Goal: Use online tool/utility

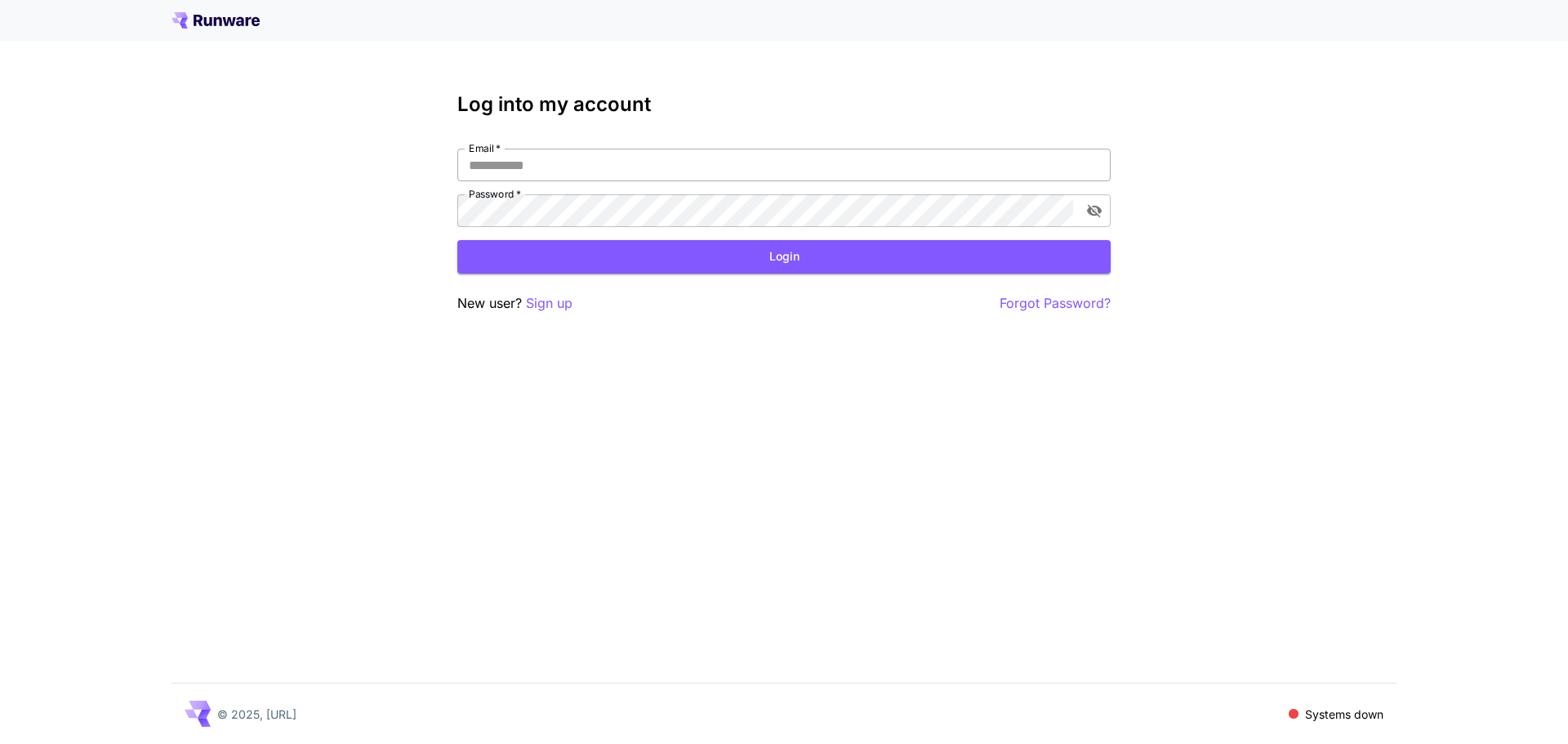
click at [614, 152] on input "Email   *" at bounding box center [784, 165] width 653 height 33
type input "**********"
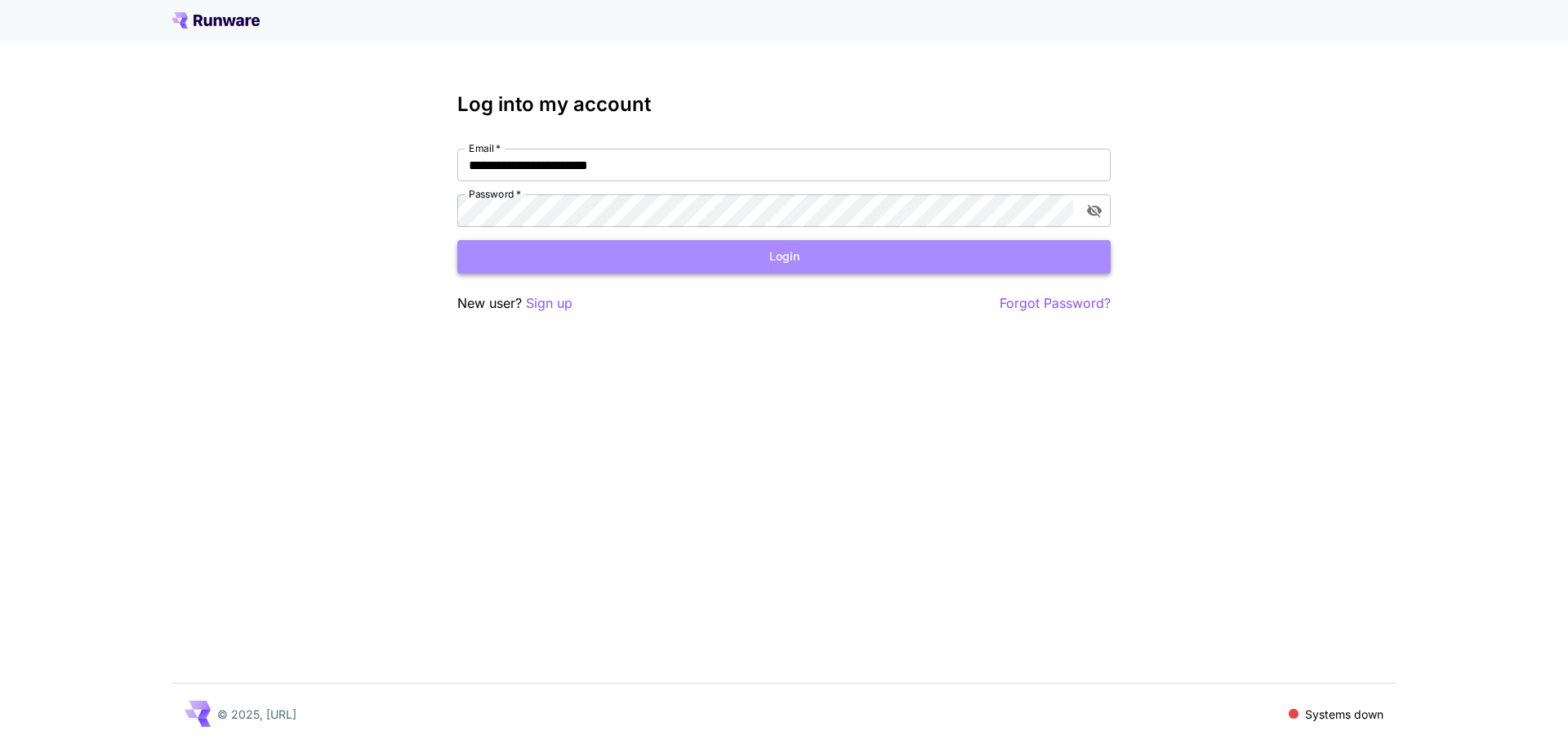
click at [557, 270] on button "Login" at bounding box center [784, 256] width 653 height 33
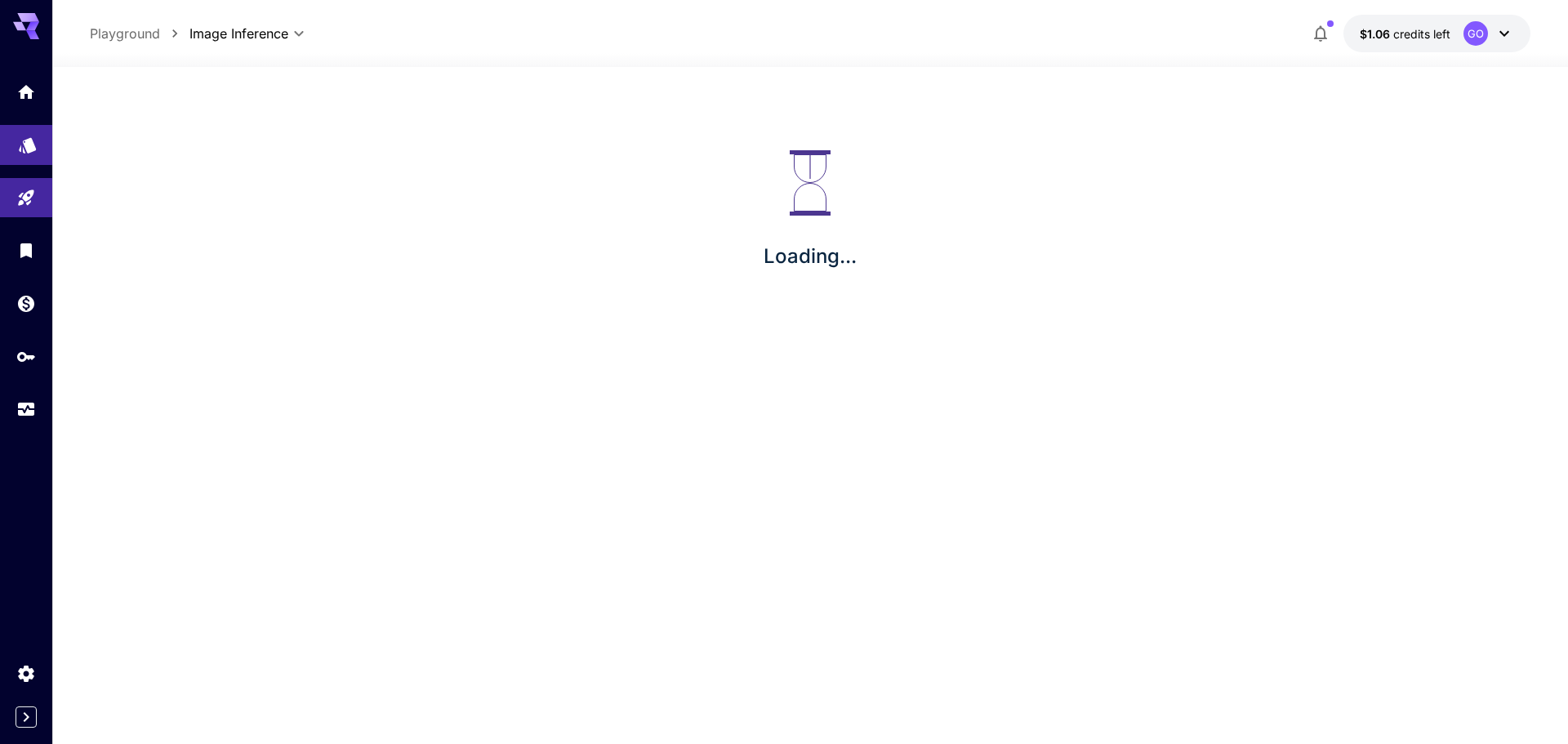
click at [27, 152] on link at bounding box center [26, 145] width 52 height 40
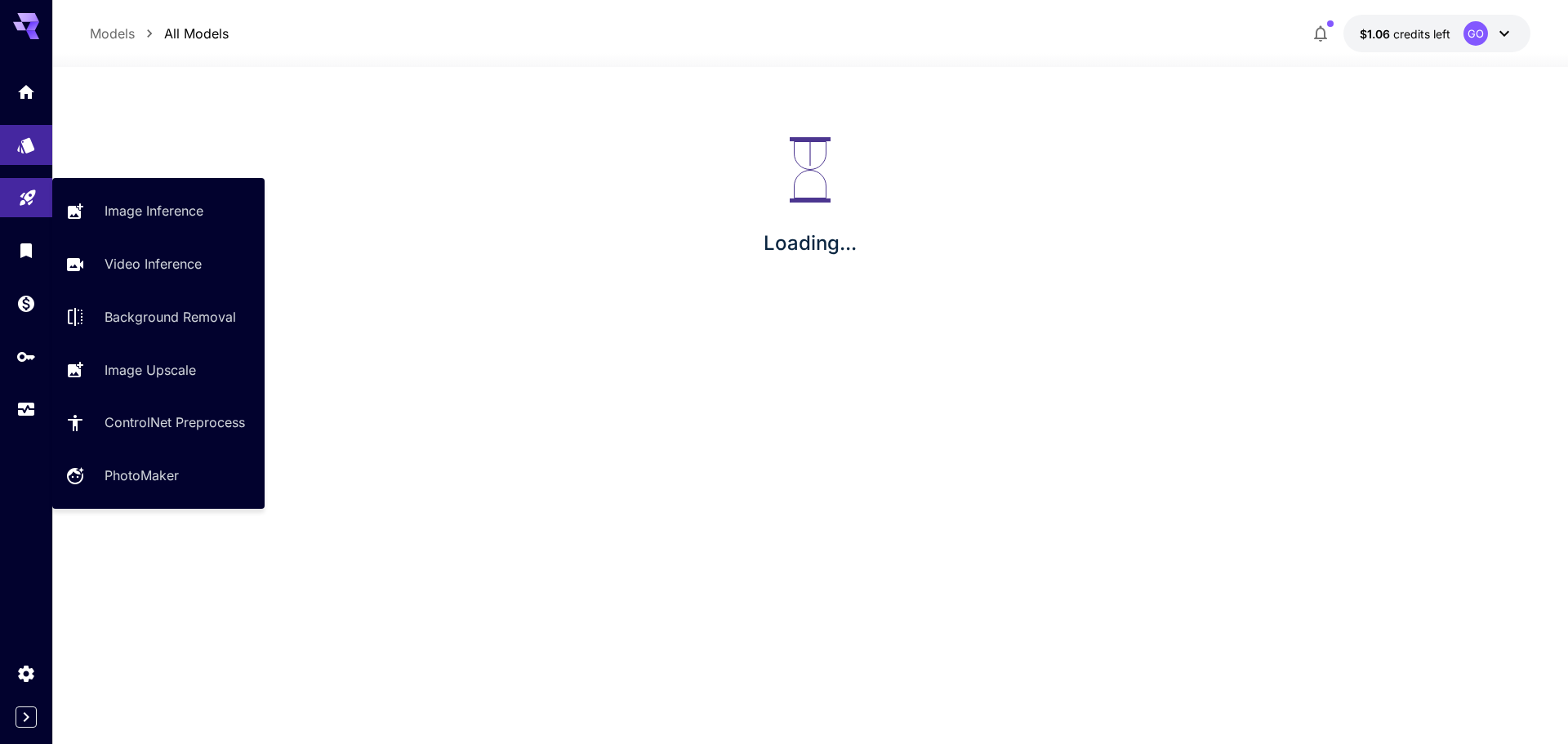
click at [40, 201] on link at bounding box center [26, 198] width 52 height 40
click at [27, 205] on link at bounding box center [26, 198] width 52 height 40
